Goal: Check status: Check status

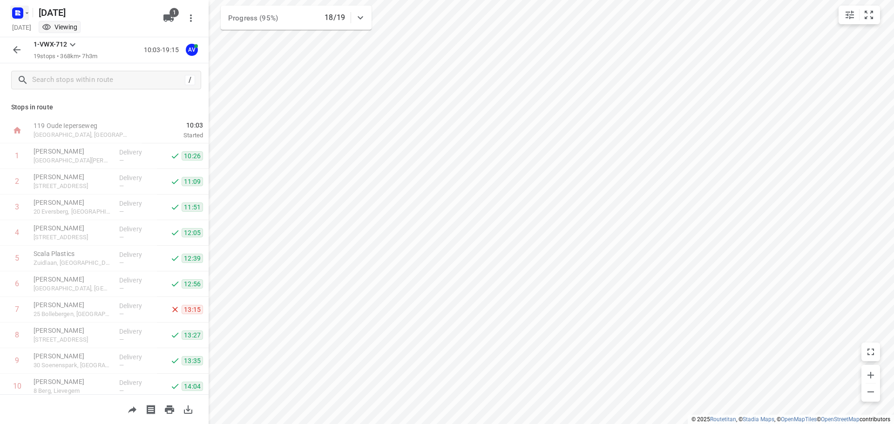
scroll to position [261, 0]
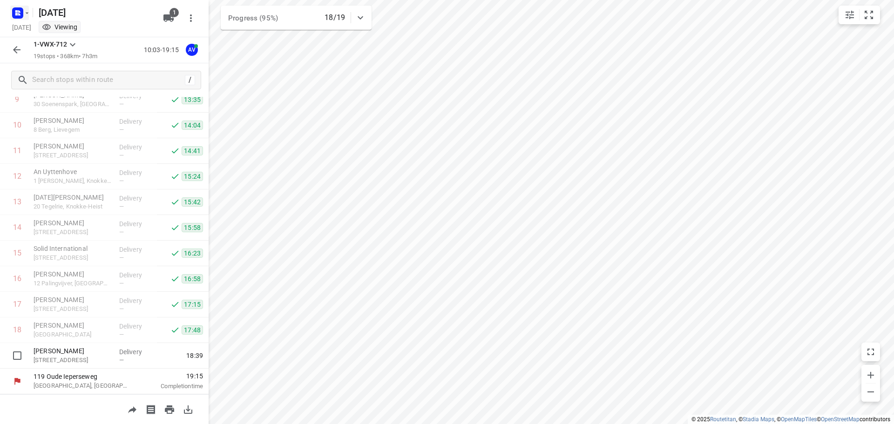
click at [13, 7] on icon "button" at bounding box center [17, 13] width 15 height 15
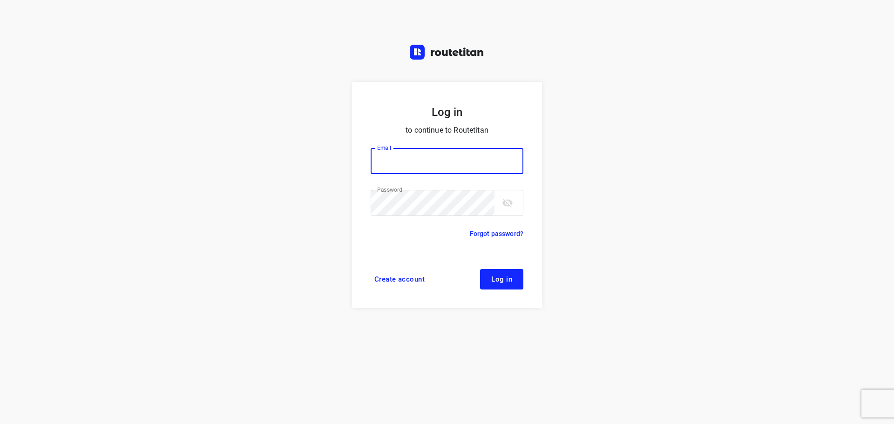
type input "[PERSON_NAME][EMAIL_ADDRESS][DOMAIN_NAME]"
click at [504, 279] on span "Log in" at bounding box center [502, 279] width 21 height 7
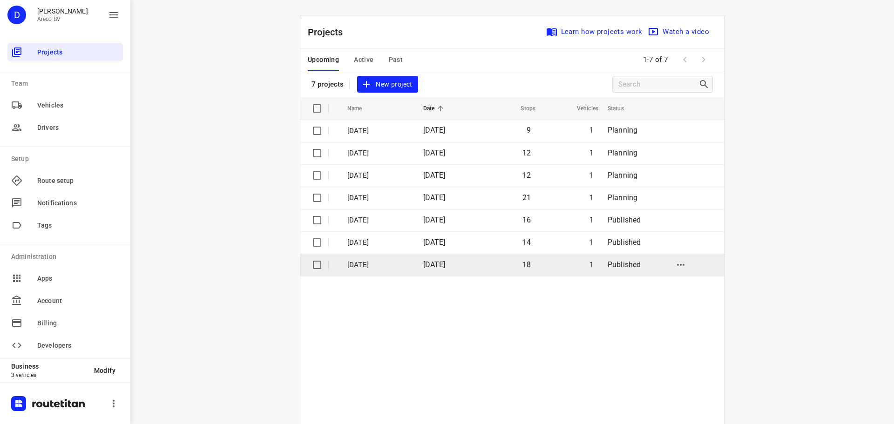
click at [376, 263] on p "[DATE]" at bounding box center [379, 265] width 62 height 11
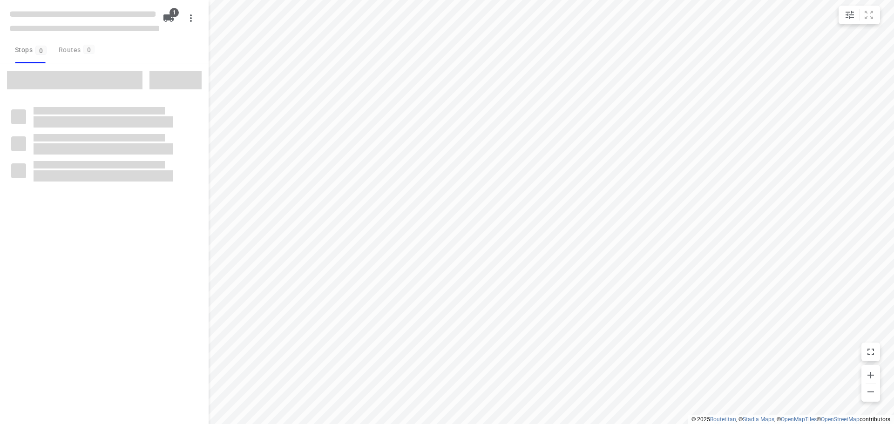
type input "distance"
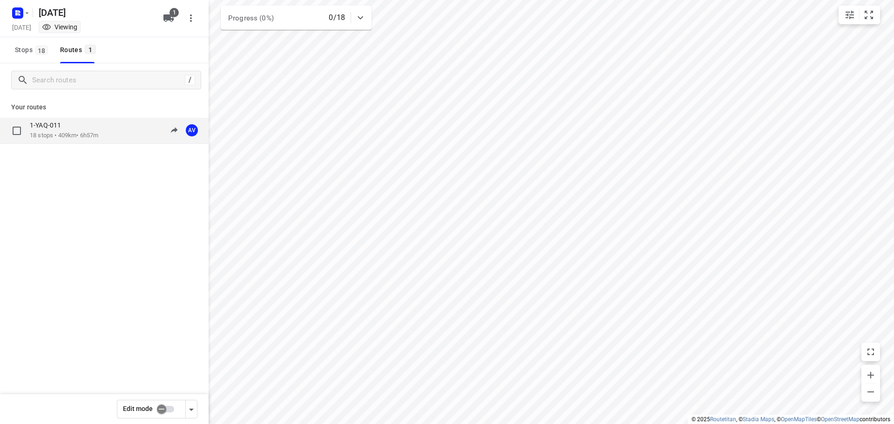
click at [62, 121] on div "1-YAQ-011 18 stops • 409km • 6h57m 09:00-15:57 AV" at bounding box center [104, 131] width 209 height 26
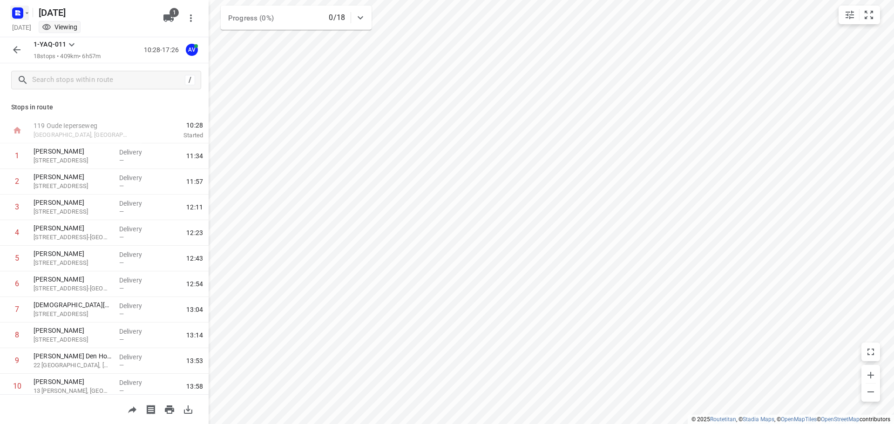
click at [14, 11] on rect "button" at bounding box center [17, 12] width 11 height 11
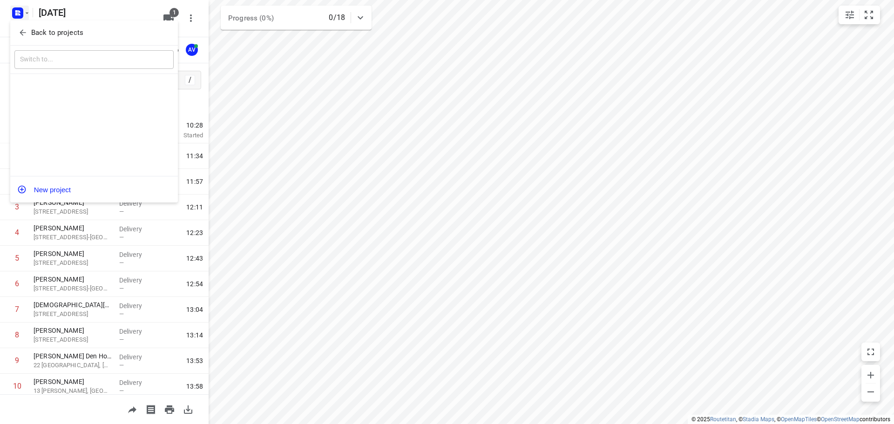
click at [24, 33] on icon "button" at bounding box center [23, 33] width 6 height 6
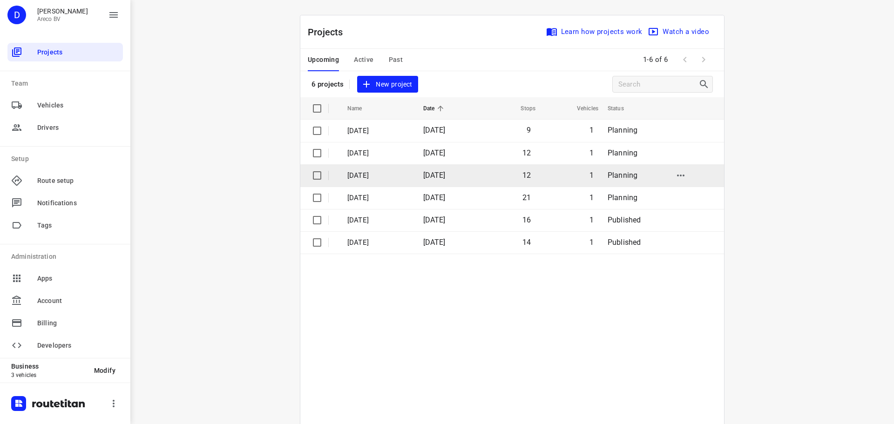
click at [387, 175] on p "Dinsdag 23 September" at bounding box center [379, 176] width 62 height 11
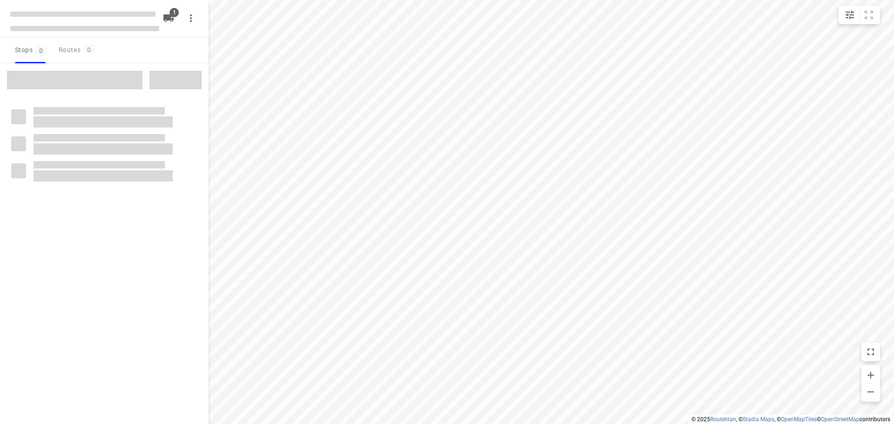
type input "distance"
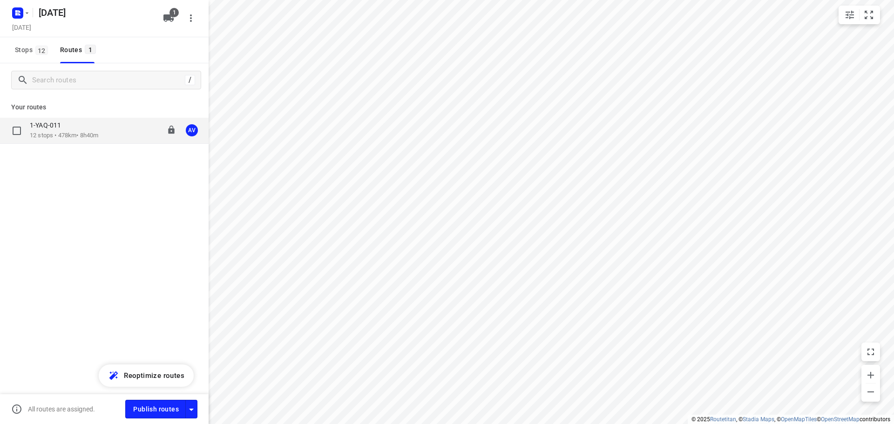
click at [62, 136] on p "12 stops • 478km • 8h40m" at bounding box center [64, 135] width 68 height 9
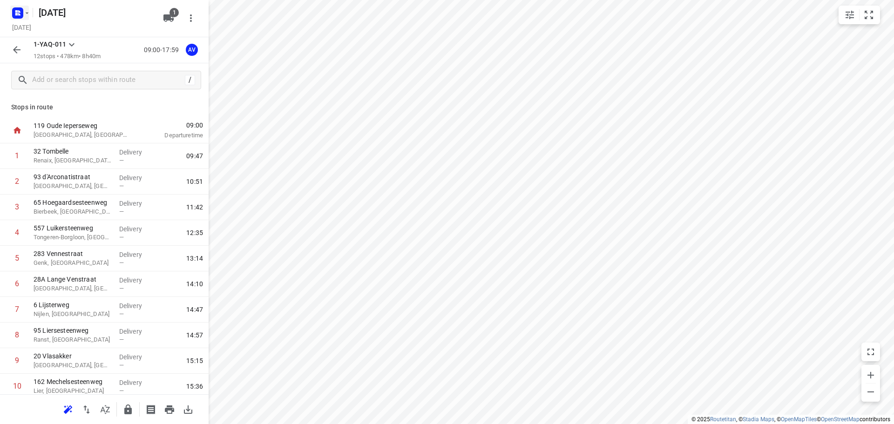
click at [19, 17] on rect "button" at bounding box center [17, 12] width 11 height 11
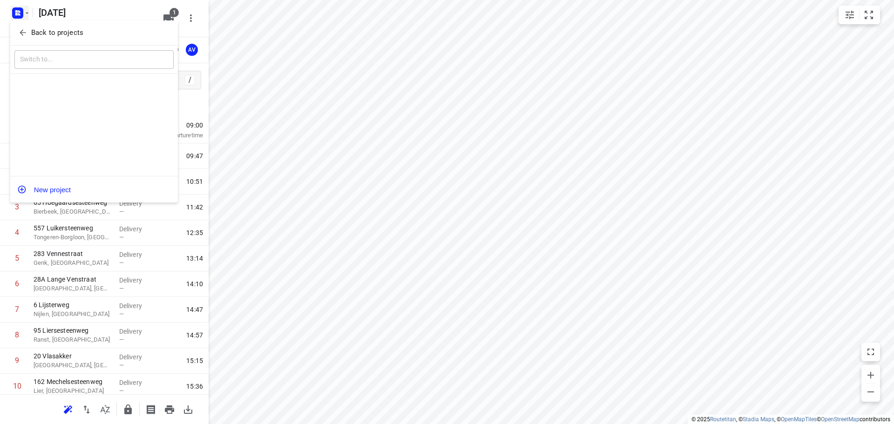
click at [24, 37] on icon "button" at bounding box center [22, 32] width 9 height 9
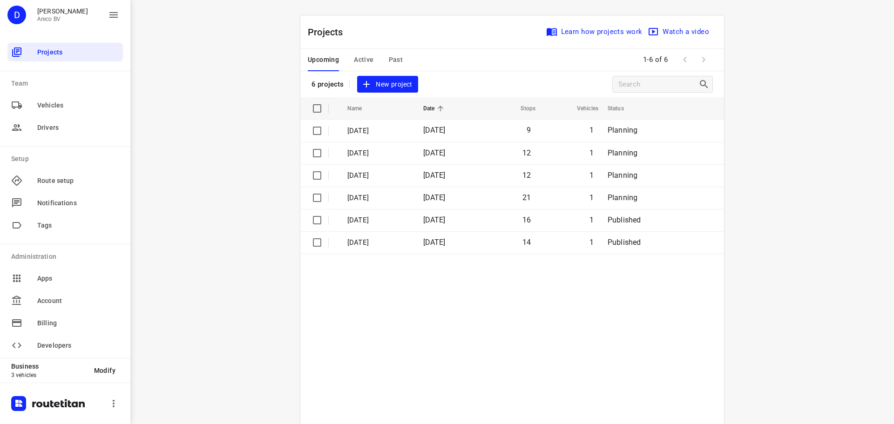
click at [364, 57] on span "Active" at bounding box center [364, 60] width 20 height 12
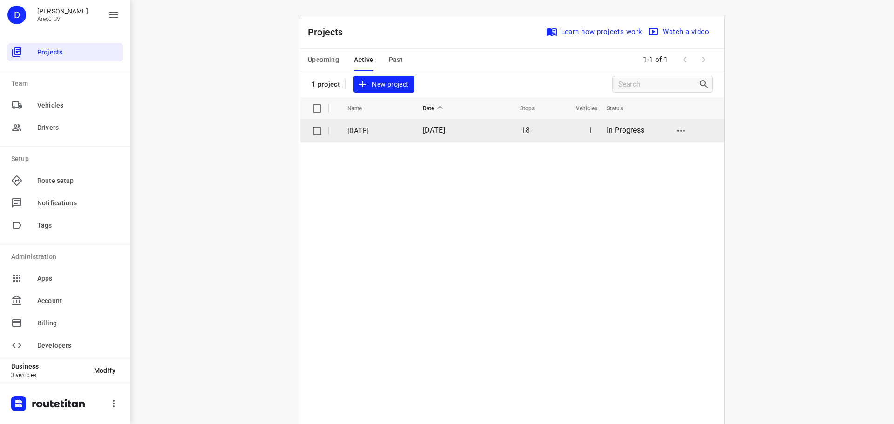
click at [371, 130] on p "Woensdag 17 September" at bounding box center [378, 131] width 61 height 11
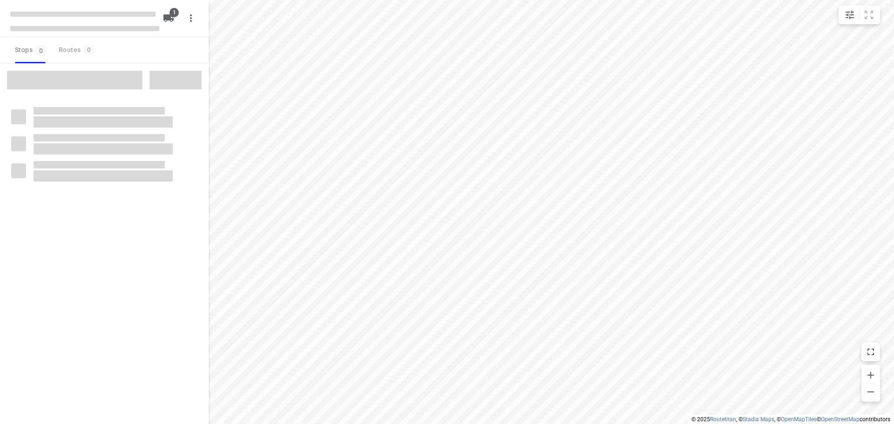
type input "distance"
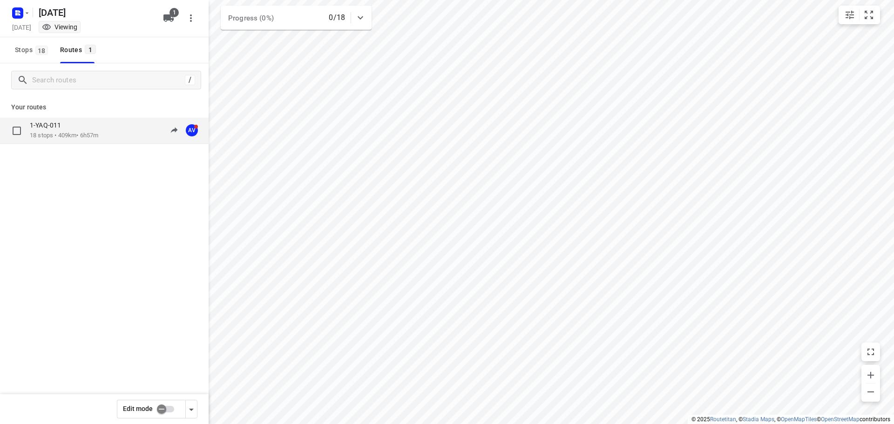
click at [41, 128] on p "1-YAQ-011" at bounding box center [48, 125] width 37 height 8
